Goal: Navigation & Orientation: Find specific page/section

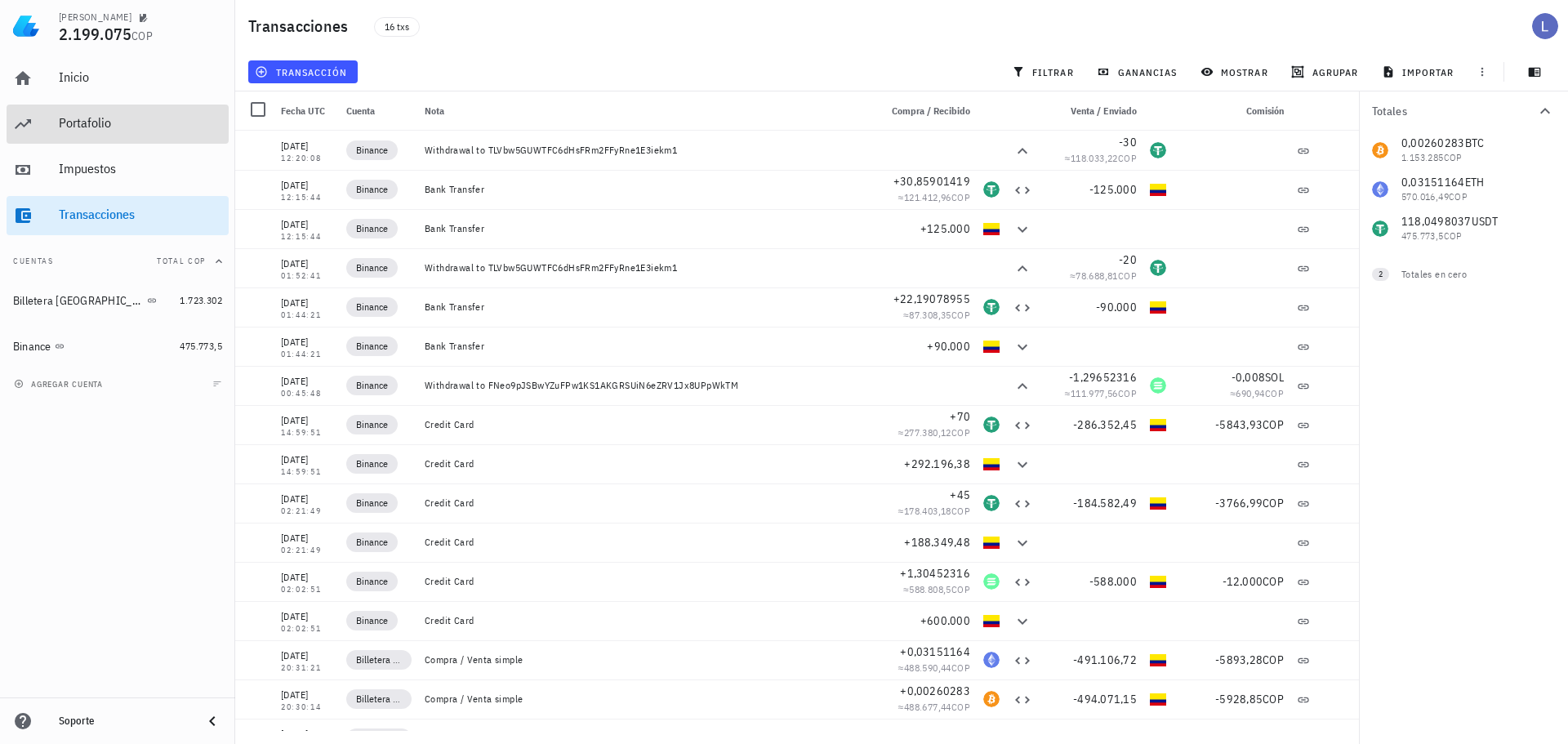
click at [90, 118] on div "Portafolio" at bounding box center [140, 123] width 163 height 16
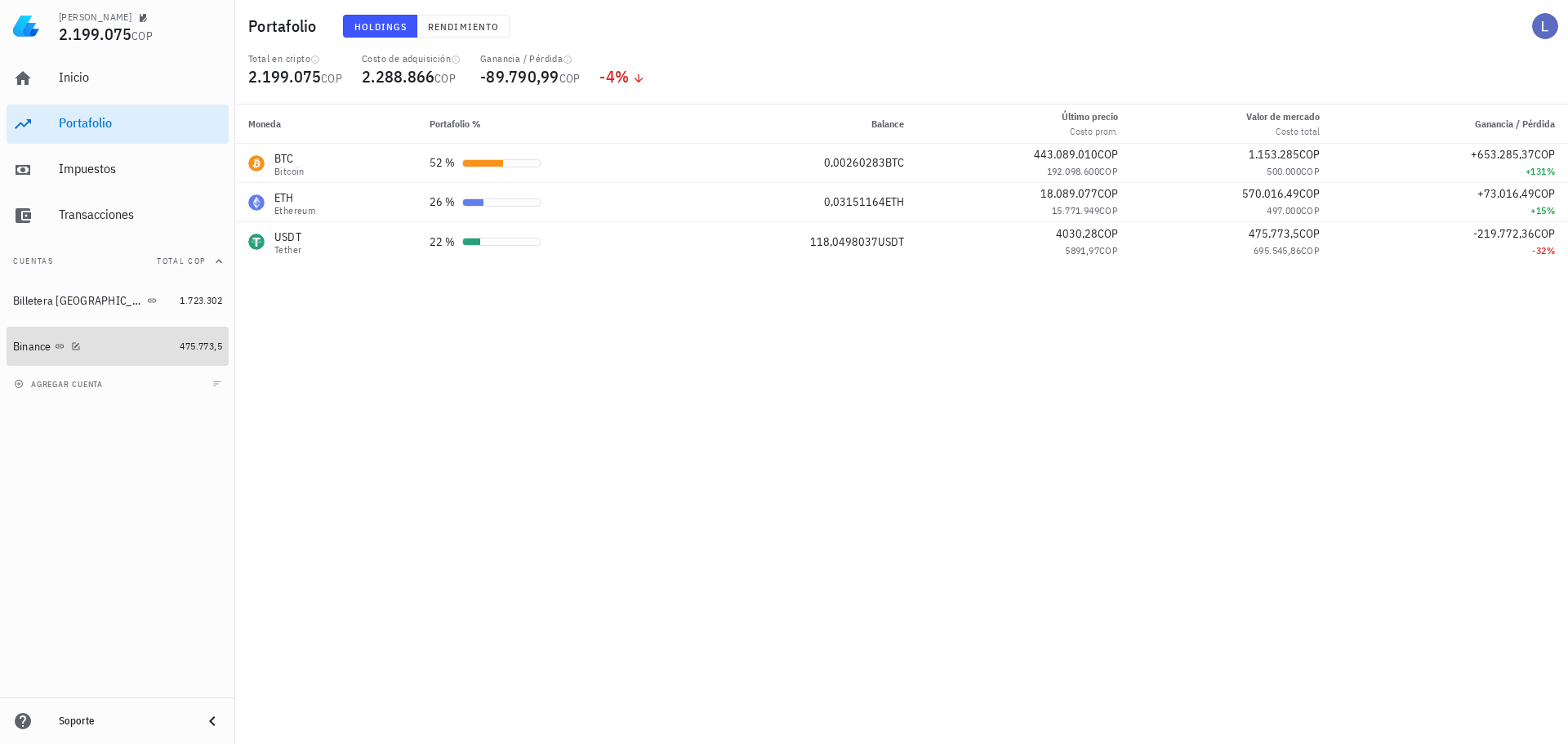
click at [99, 351] on div "Binance" at bounding box center [92, 347] width 160 height 16
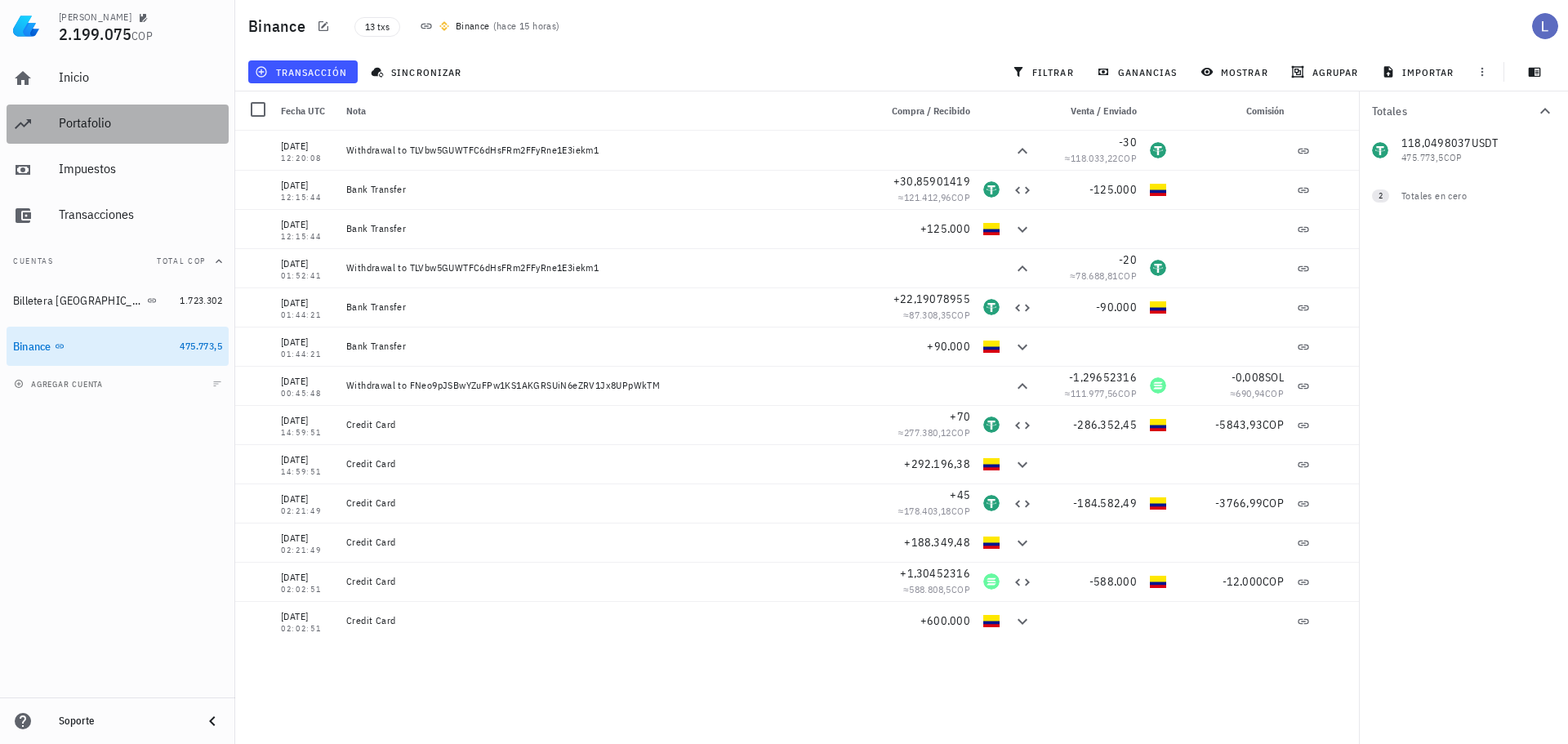
click at [80, 126] on div "Portafolio" at bounding box center [140, 123] width 163 height 16
